Goal: Communication & Community: Answer question/provide support

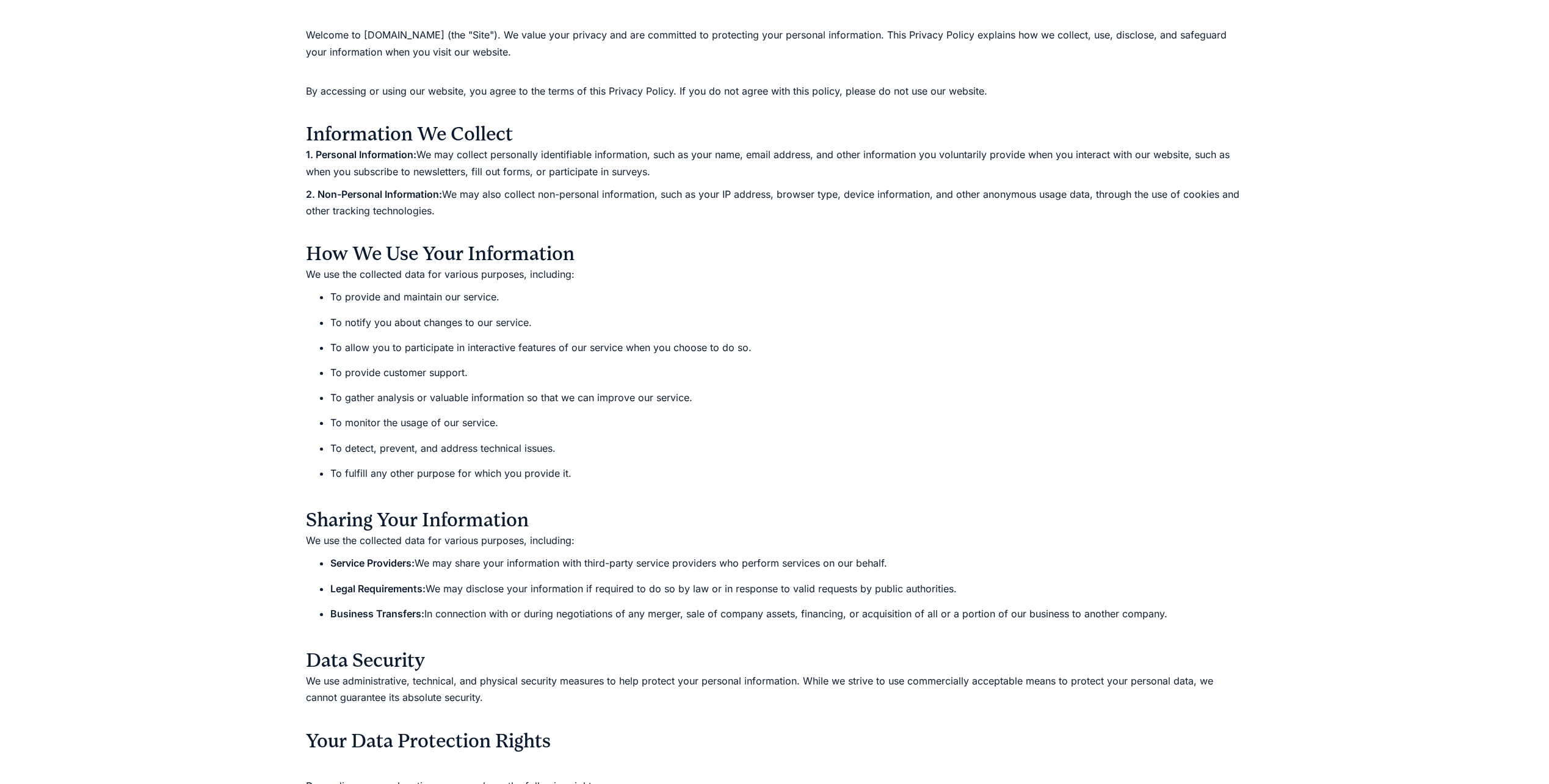
scroll to position [305, 0]
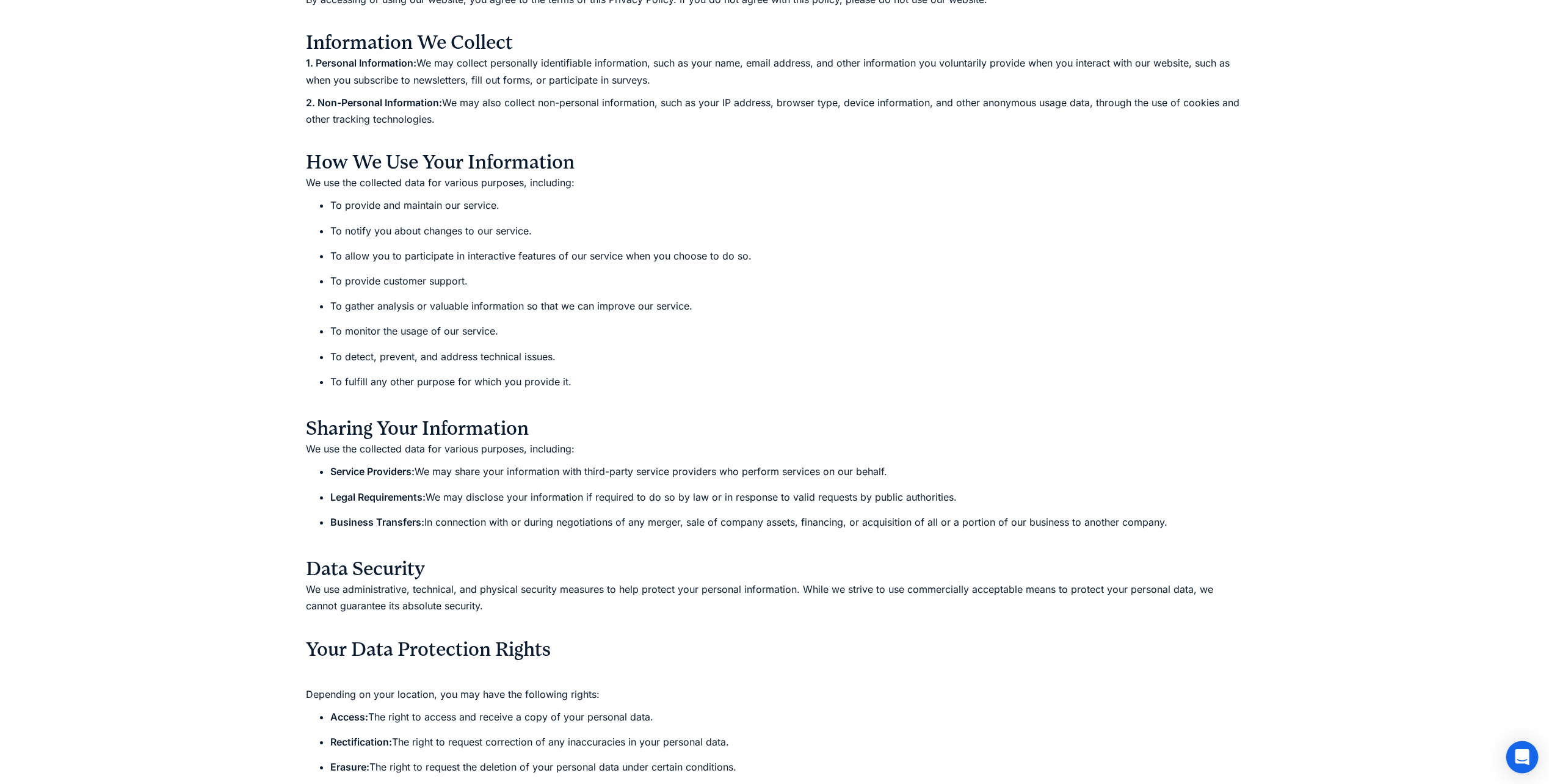
click at [1518, 754] on icon "Open Intercom Messenger" at bounding box center [1522, 757] width 14 height 16
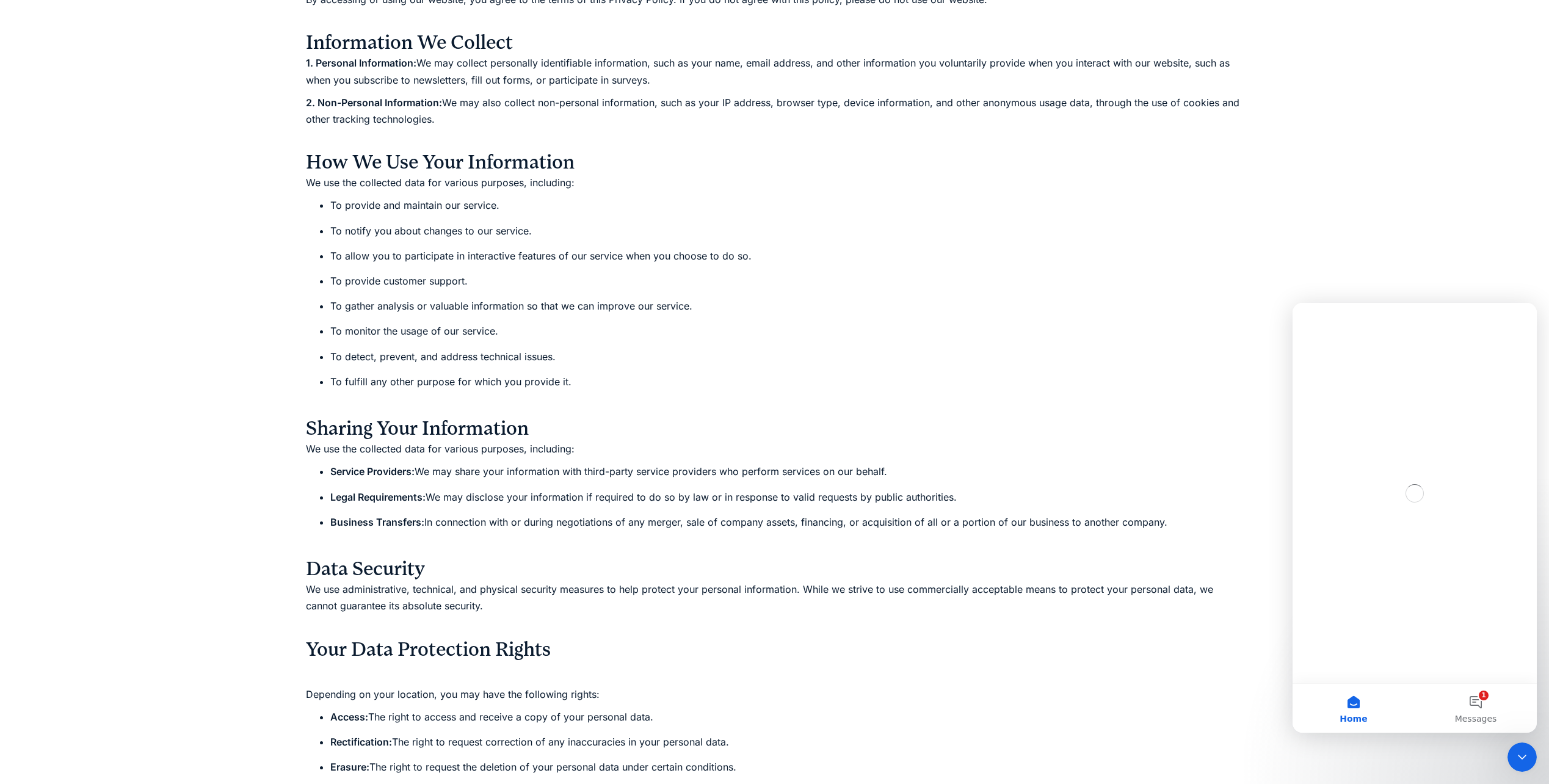
scroll to position [0, 0]
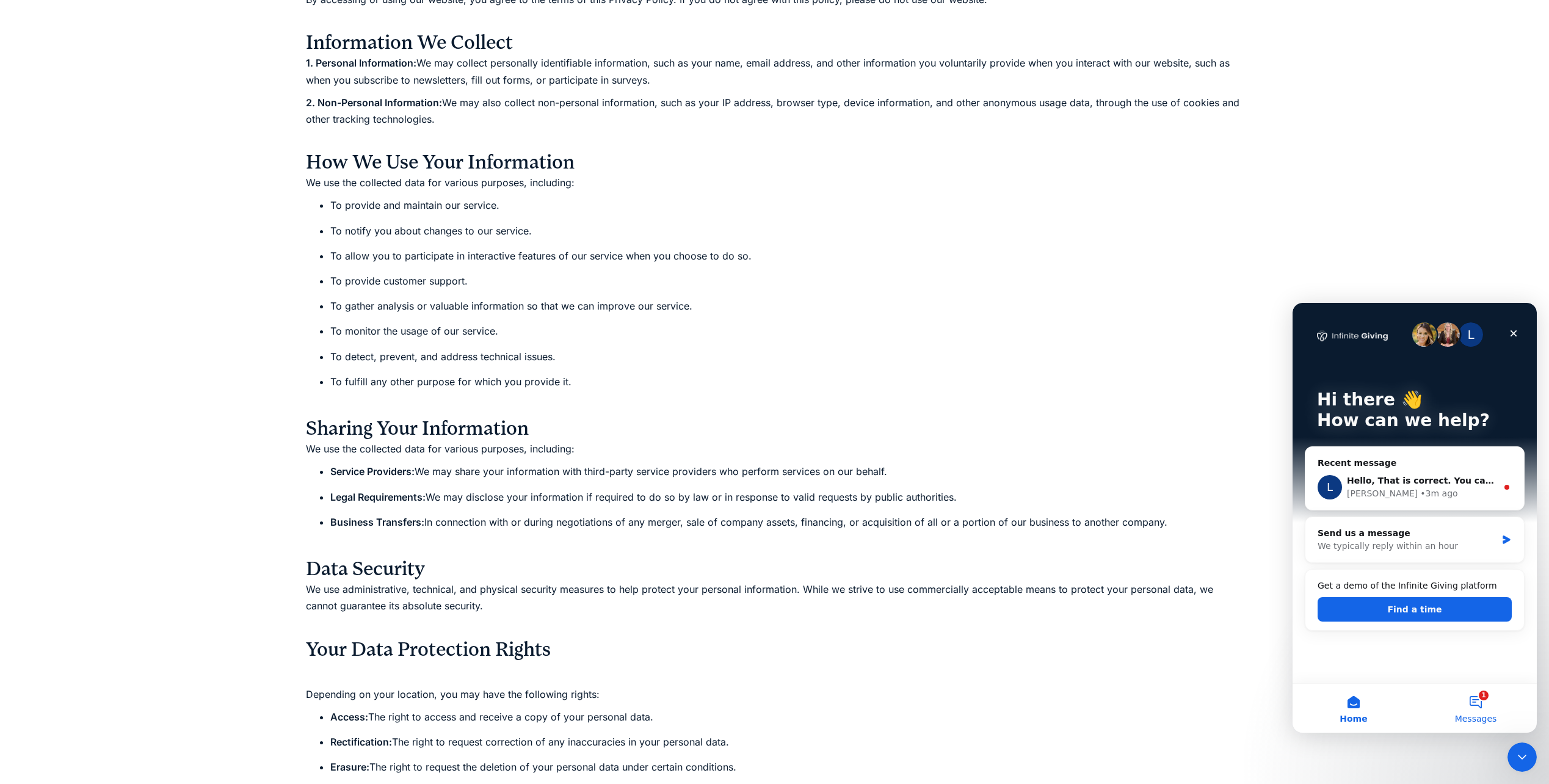
click at [1466, 714] on span "Messages" at bounding box center [1476, 718] width 43 height 9
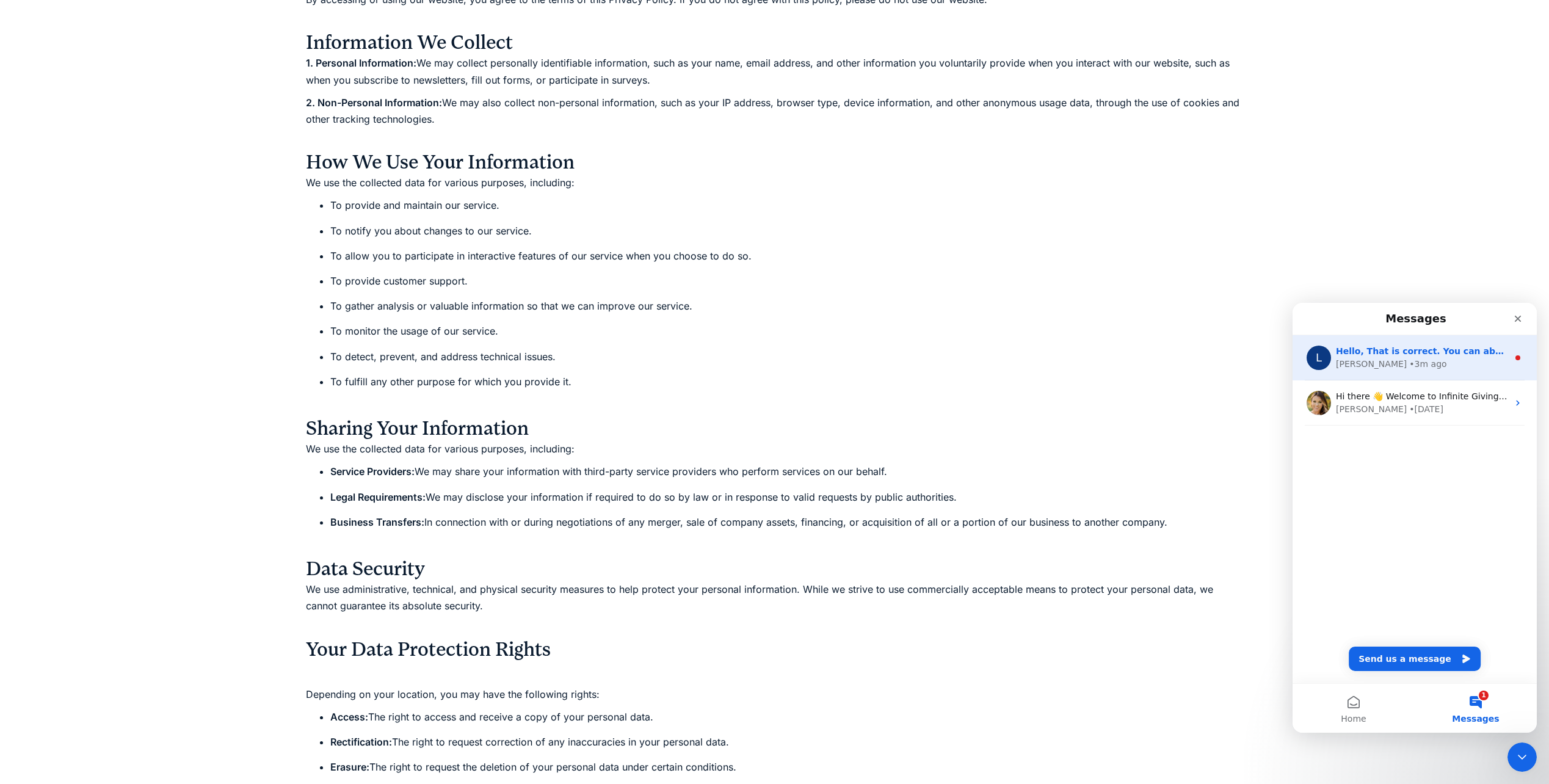
click at [1410, 367] on div "[PERSON_NAME] • 3m ago" at bounding box center [1422, 364] width 172 height 13
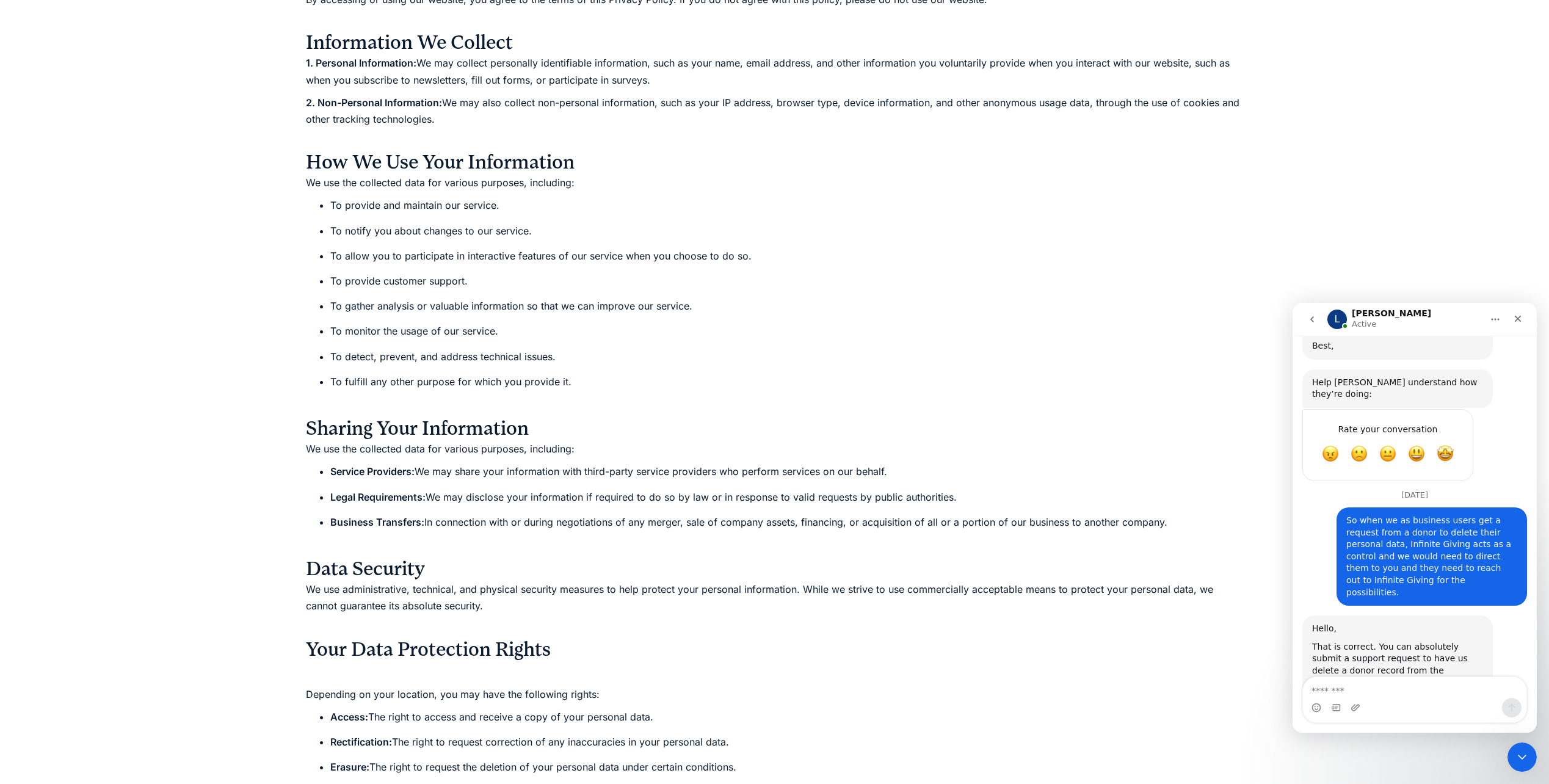
scroll to position [650, 0]
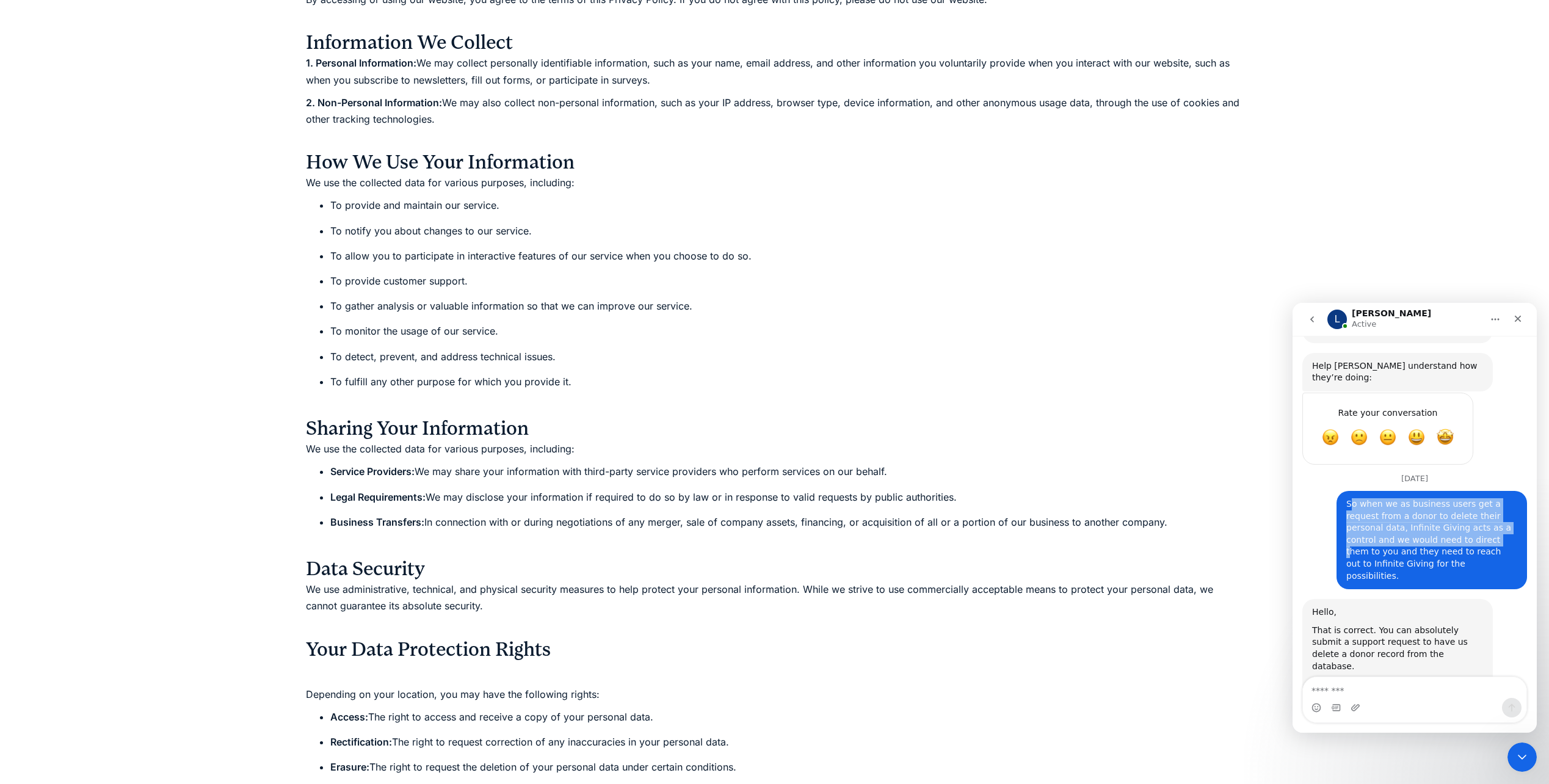
drag, startPoint x: 1343, startPoint y: 481, endPoint x: 1398, endPoint y: 520, distance: 67.4
click at [1398, 520] on div "So when we as business users get a request from a donor to delete their persona…" at bounding box center [1431, 540] width 171 height 84
click at [1397, 521] on div "So when we as business users get a request from a donor to delete their persona…" at bounding box center [1431, 540] width 171 height 84
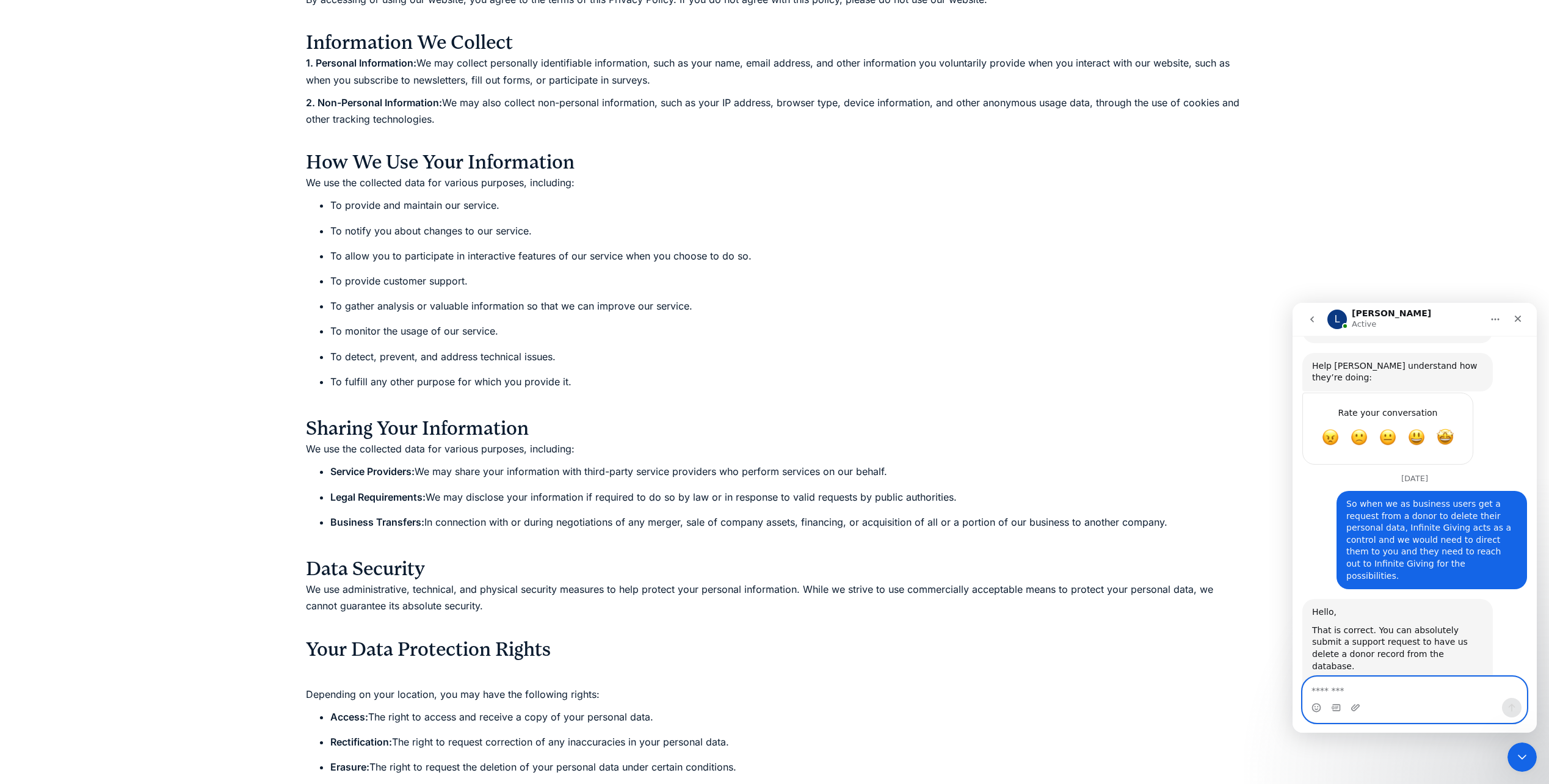
click at [1360, 693] on textarea "Message…" at bounding box center [1415, 687] width 224 height 21
type textarea "*"
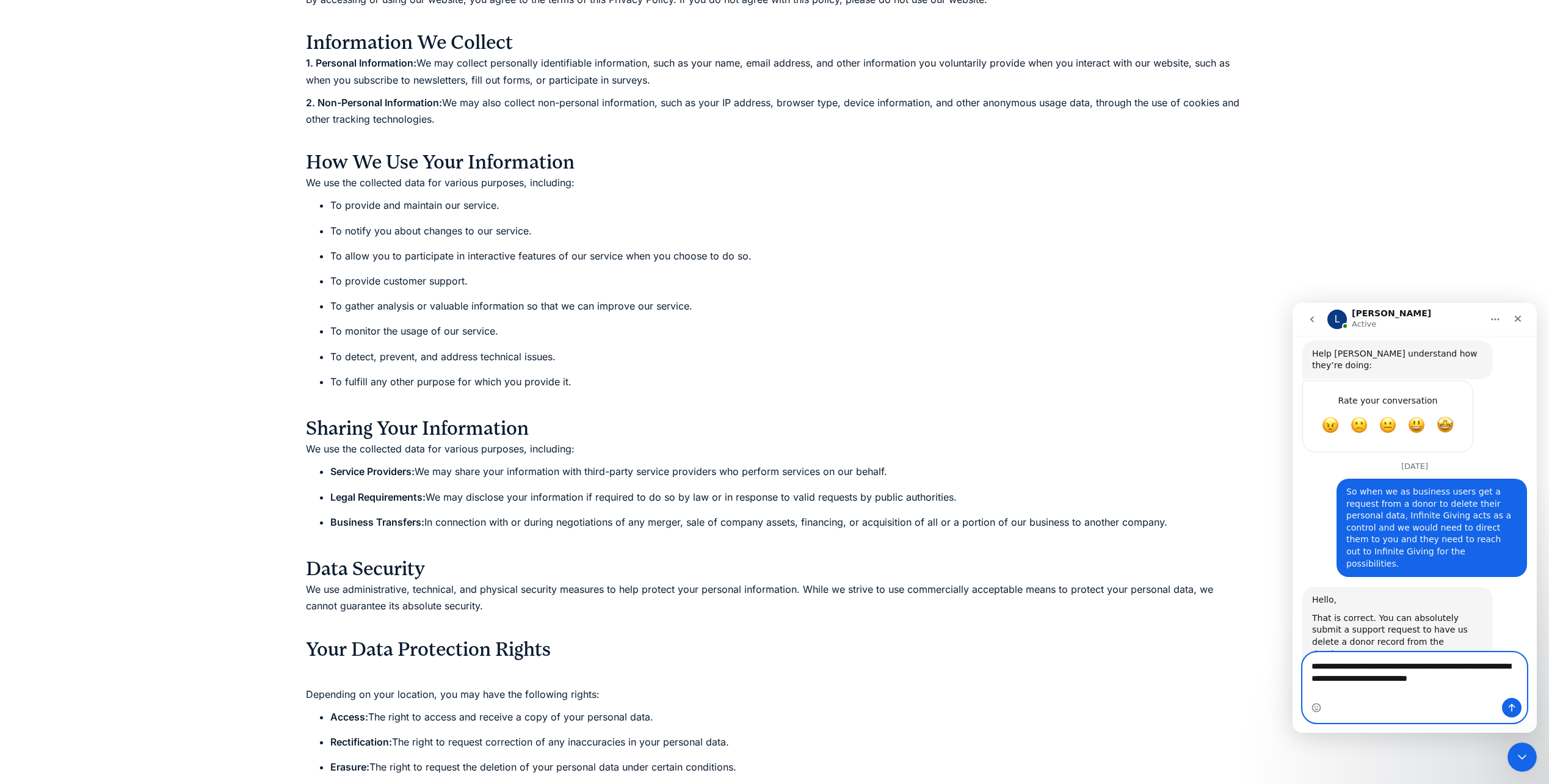
type textarea "**********"
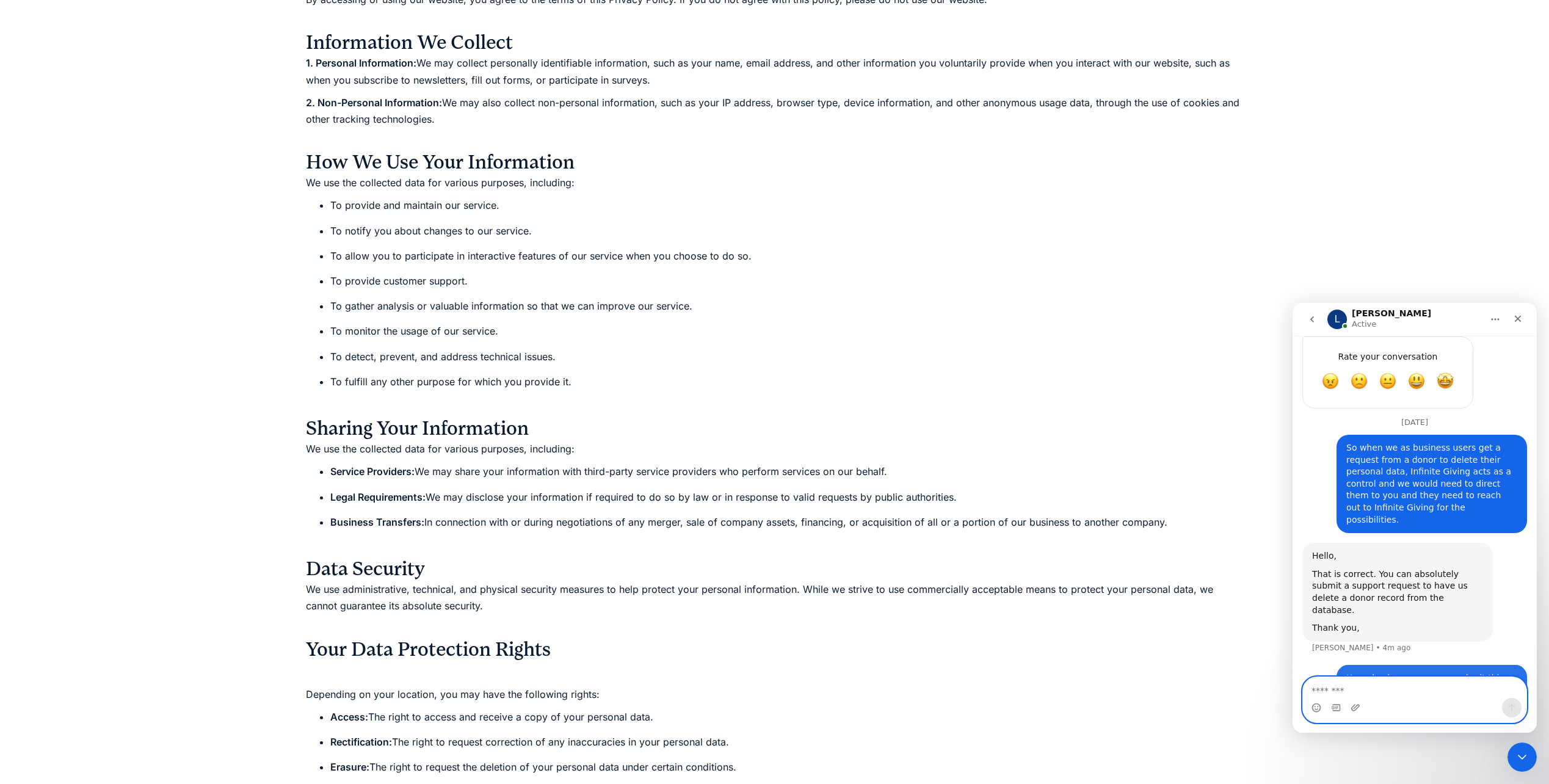
scroll to position [710, 0]
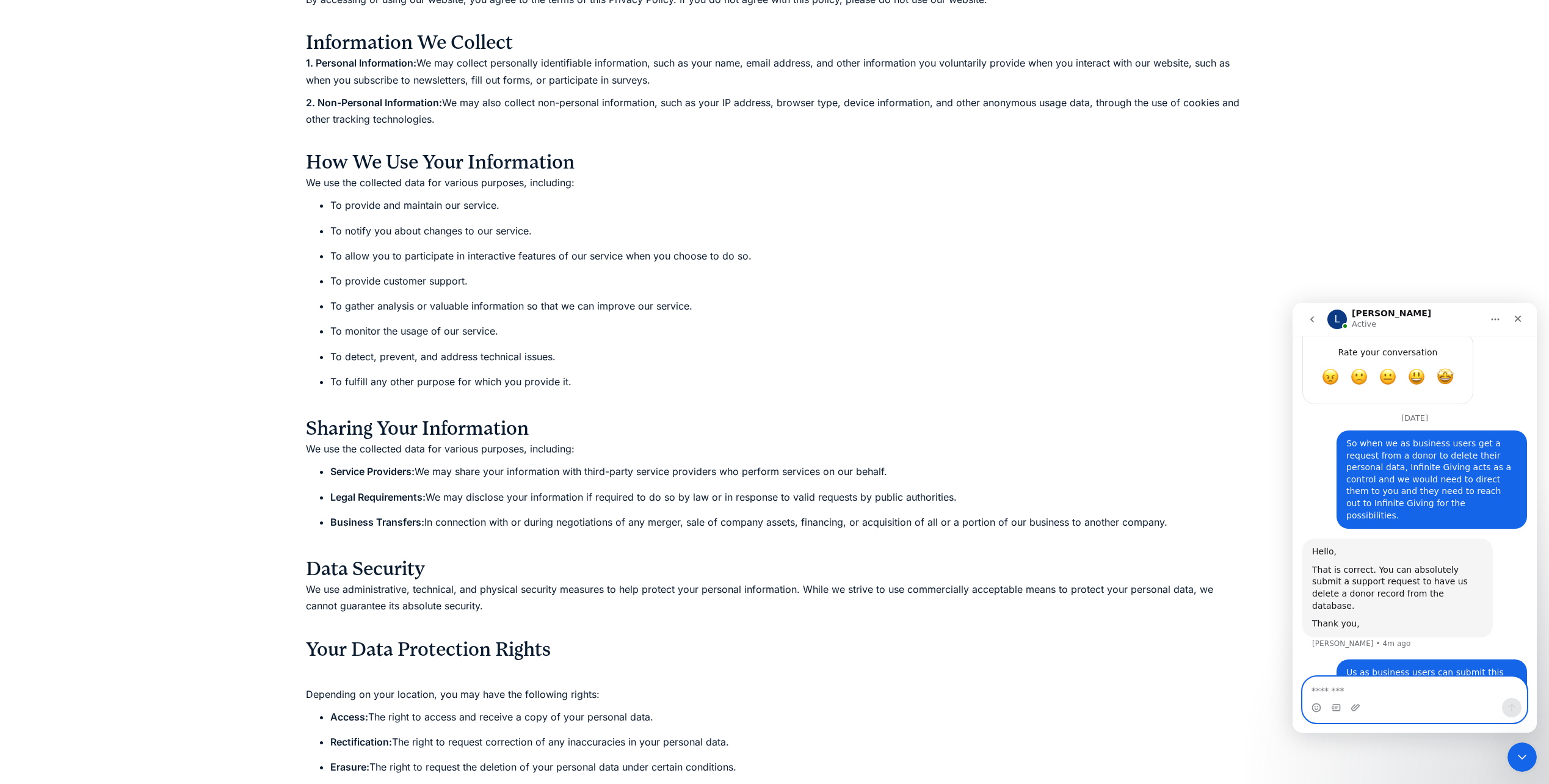
click at [1396, 696] on textarea "Message…" at bounding box center [1415, 687] width 224 height 21
type textarea "**********"
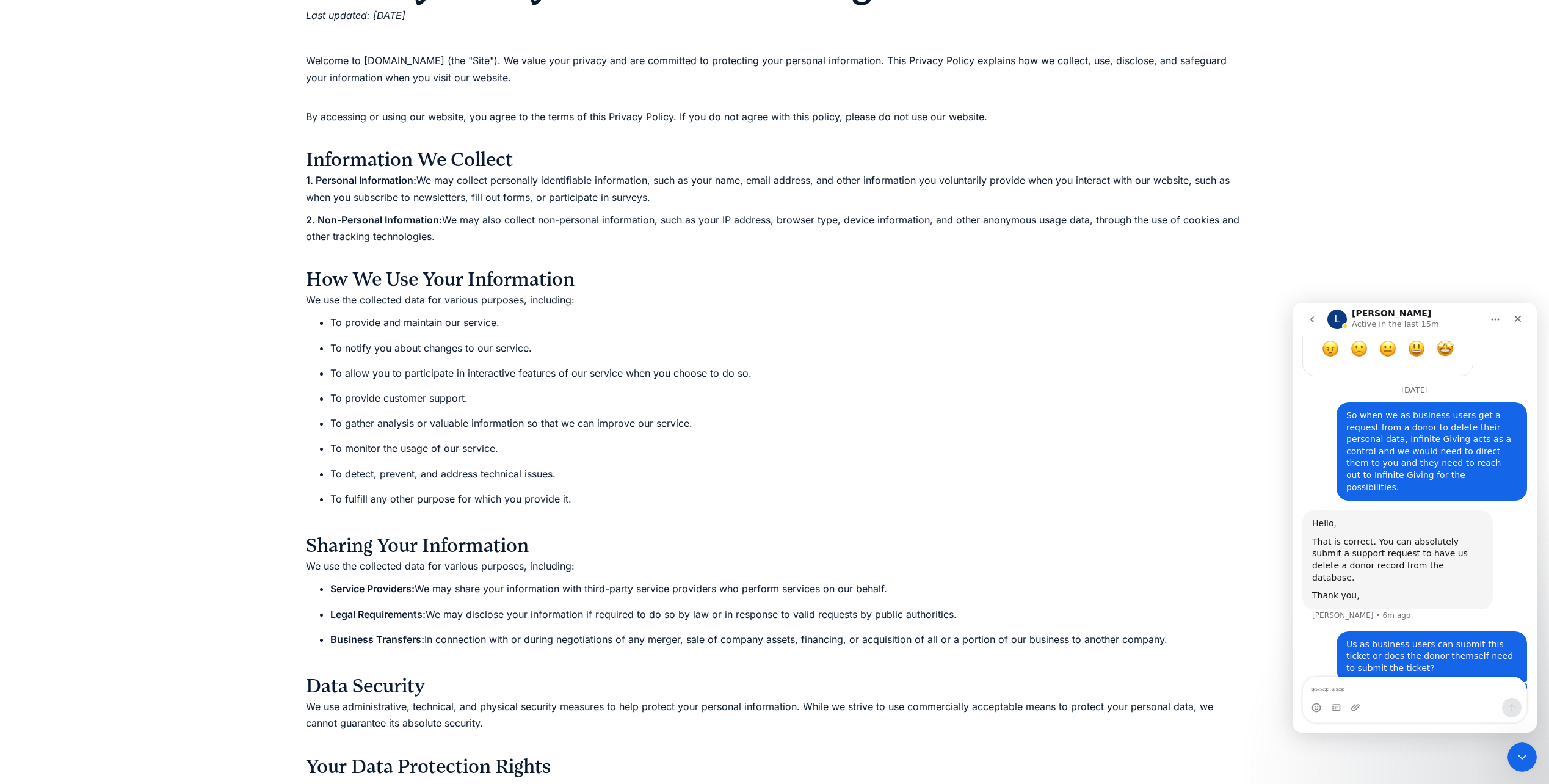
scroll to position [0, 0]
